Goal: Information Seeking & Learning: Check status

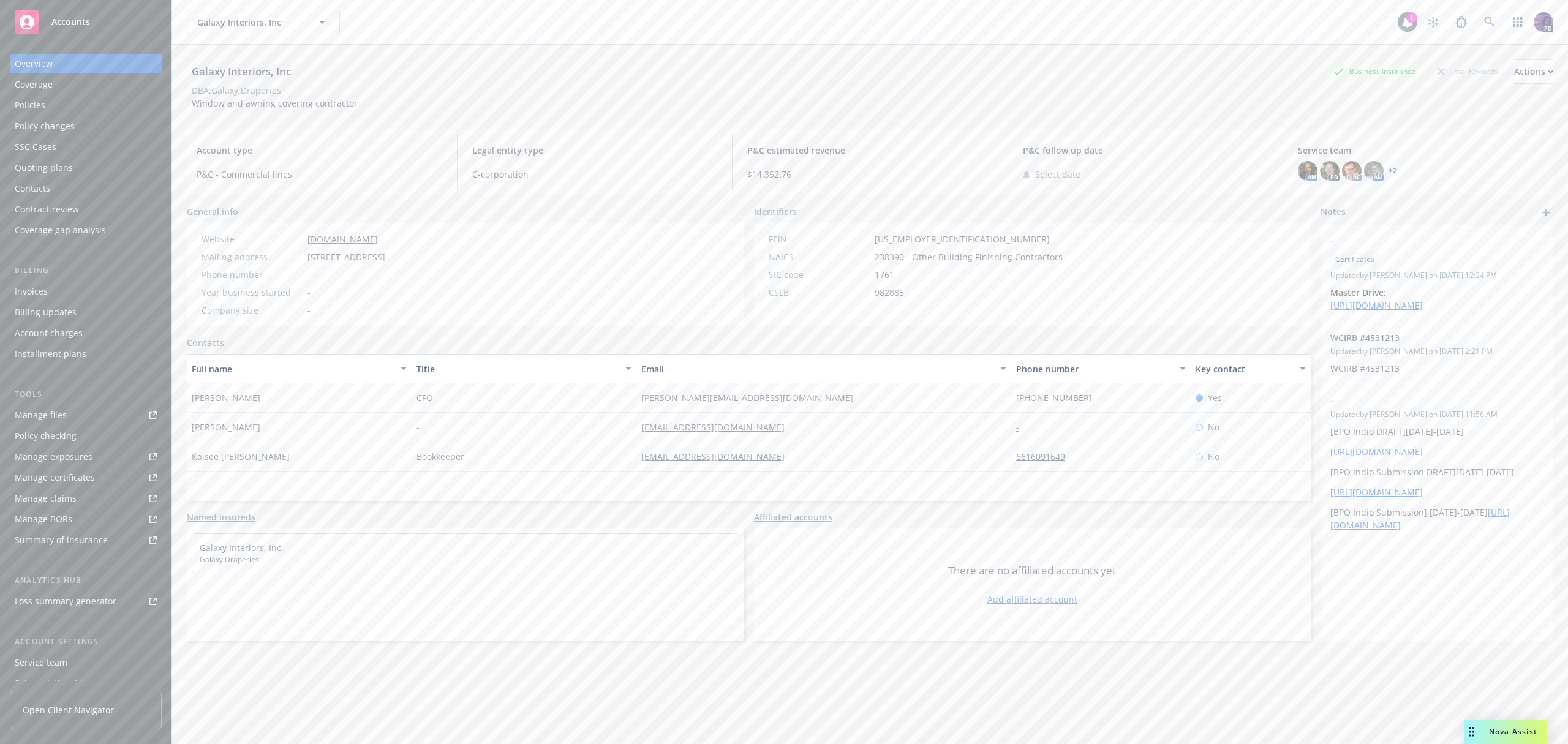
click at [54, 111] on div "Policies" at bounding box center [86, 105] width 142 height 19
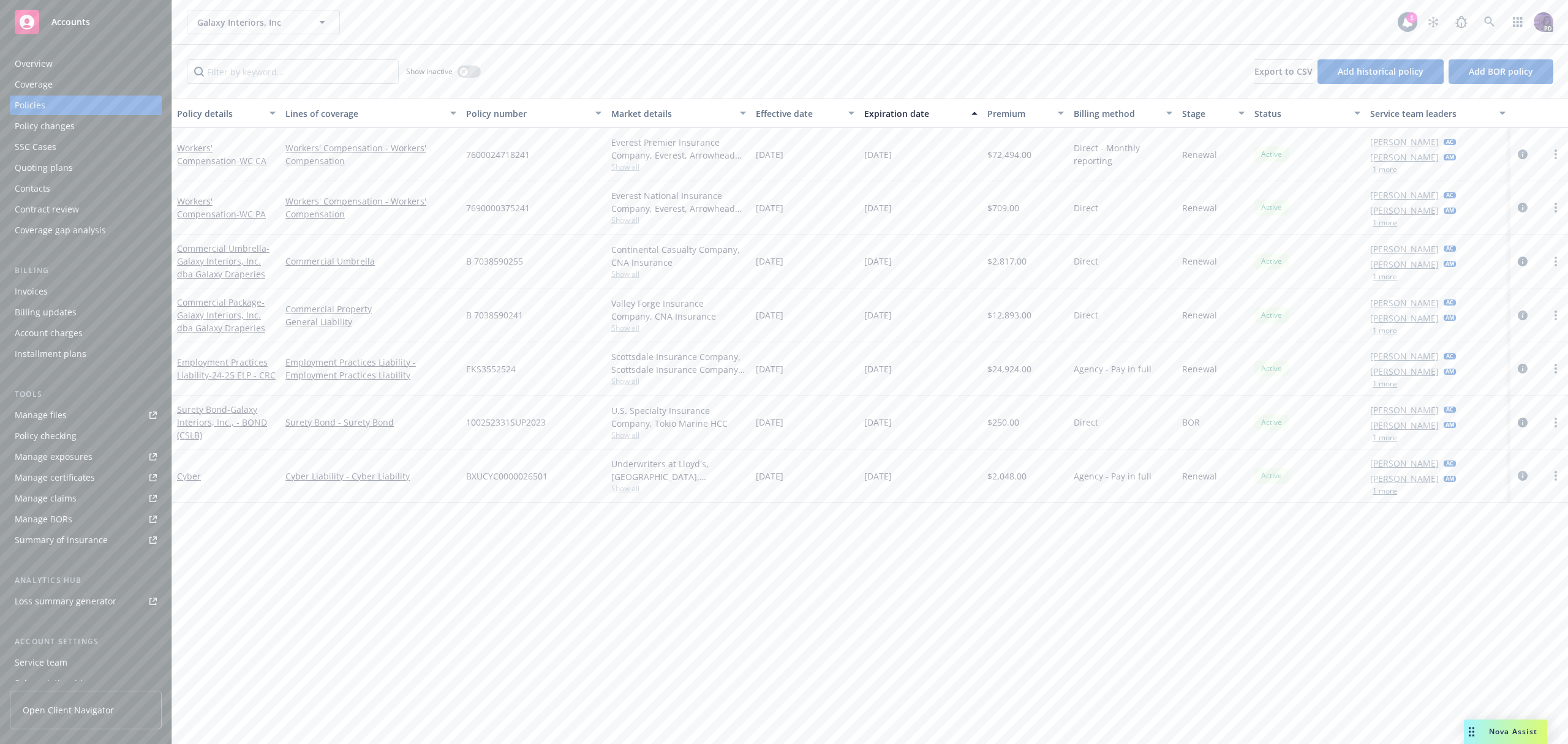
click at [637, 385] on span "Show all" at bounding box center [678, 381] width 134 height 11
click at [640, 336] on div "Valley Forge Insurance Company, CNA Insurance Show all" at bounding box center [678, 315] width 145 height 54
click at [639, 329] on span "Show all" at bounding box center [678, 328] width 134 height 11
click at [629, 494] on span "Show all" at bounding box center [678, 488] width 134 height 11
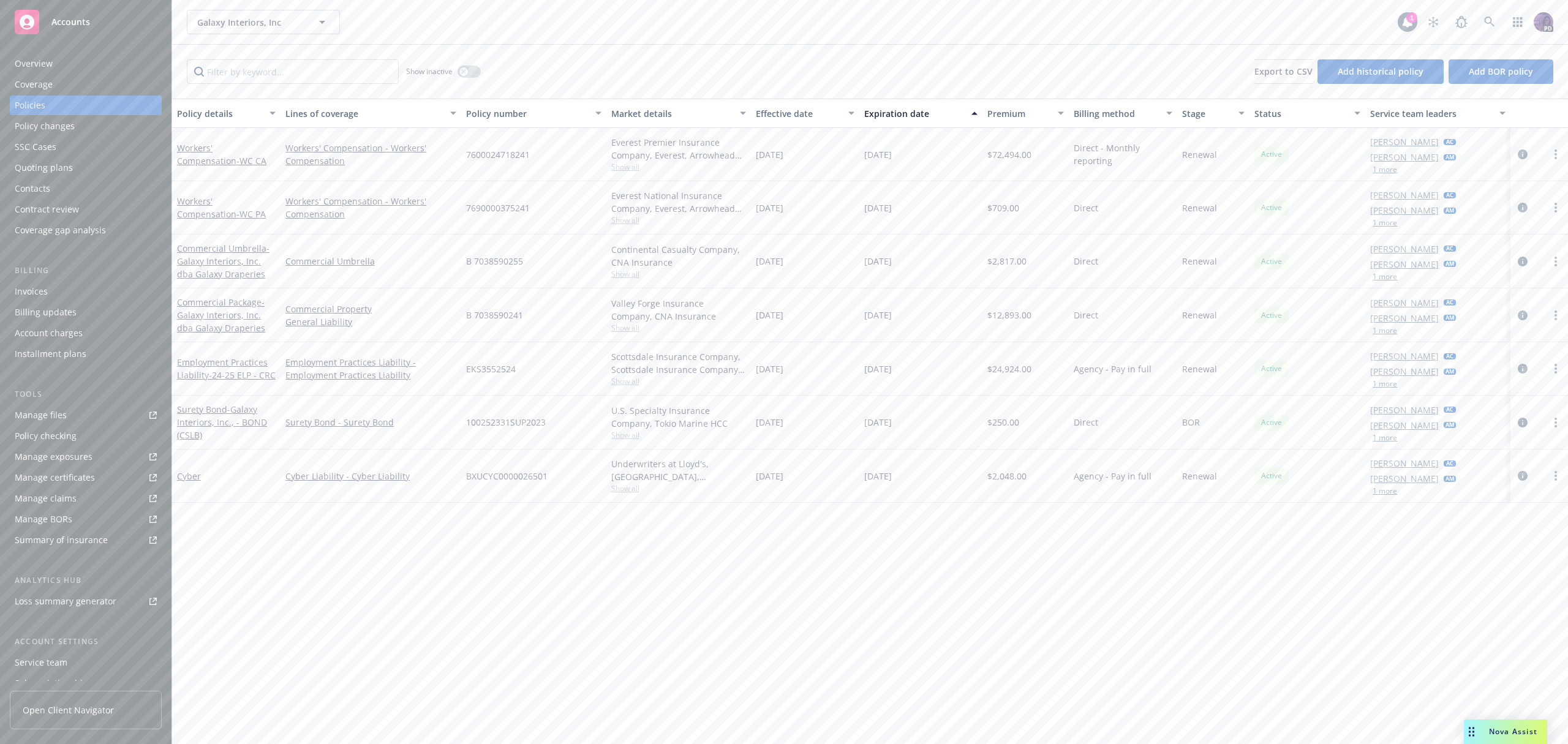
click at [633, 440] on span "Show all" at bounding box center [678, 435] width 134 height 11
click at [639, 220] on span "Show all" at bounding box center [678, 220] width 134 height 11
click at [636, 161] on div "Everest Premier Insurance Company, Everest, Arrowhead General Insurance Agency,…" at bounding box center [678, 149] width 134 height 26
click at [635, 168] on span "Show all" at bounding box center [678, 167] width 134 height 11
click at [555, 136] on div "7600024718241" at bounding box center [533, 155] width 145 height 53
